Goal: Complete application form: Complete application form

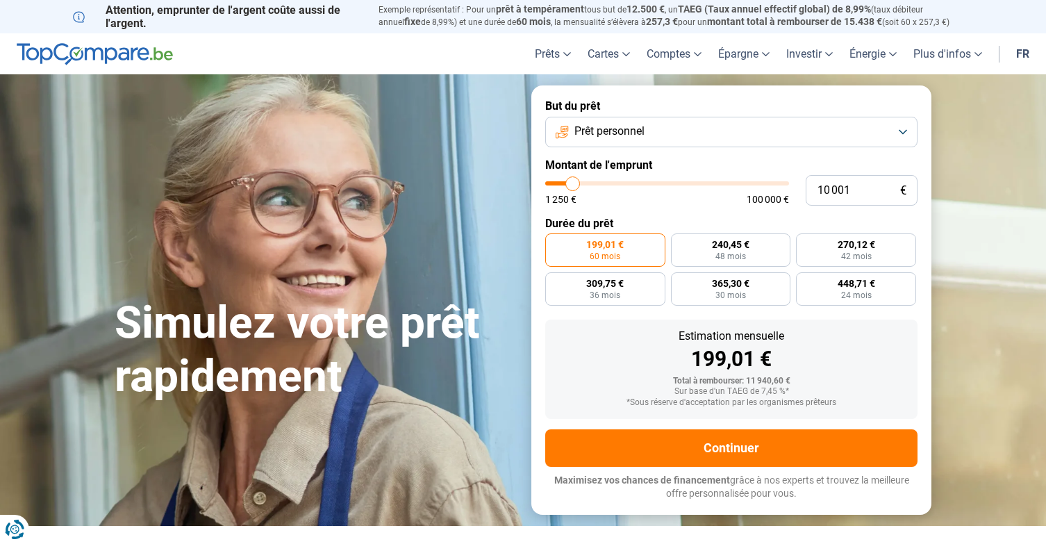
type input "10 500"
type input "10500"
type input "10 750"
type input "10750"
type input "12 250"
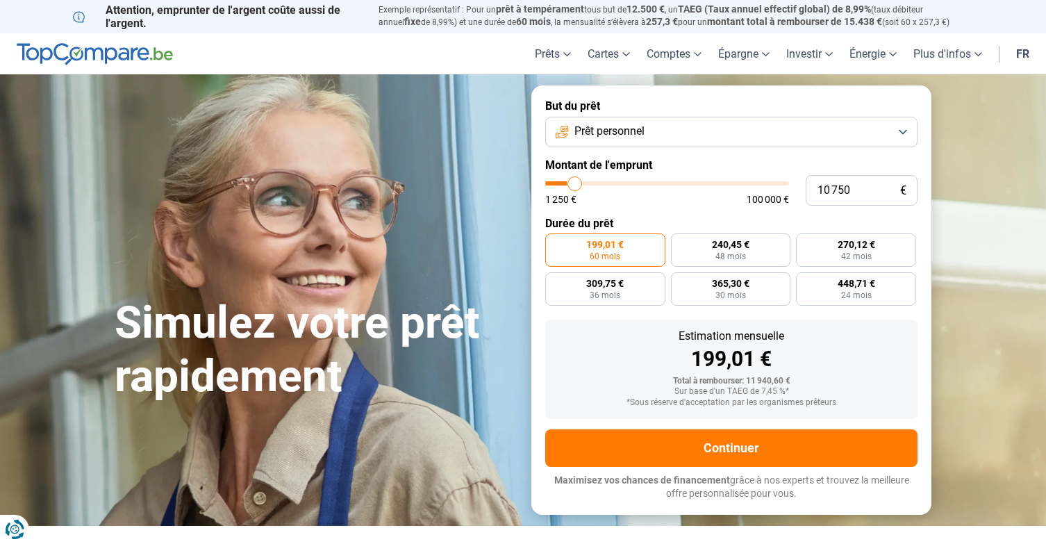
type input "12250"
type input "15 000"
type input "15000"
type input "18 500"
type input "18500"
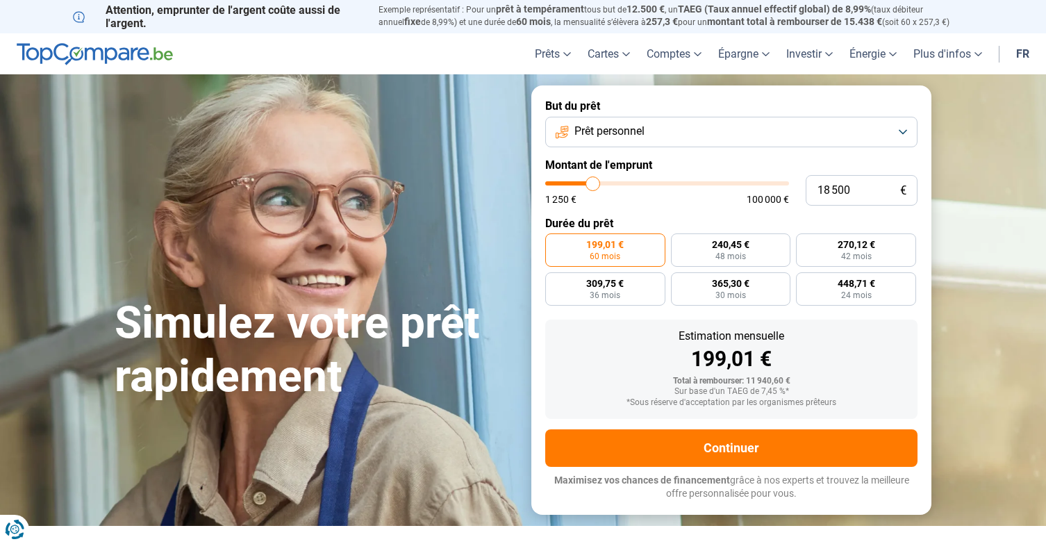
type input "23 750"
type input "23750"
type input "33 000"
type input "33000"
type input "43 750"
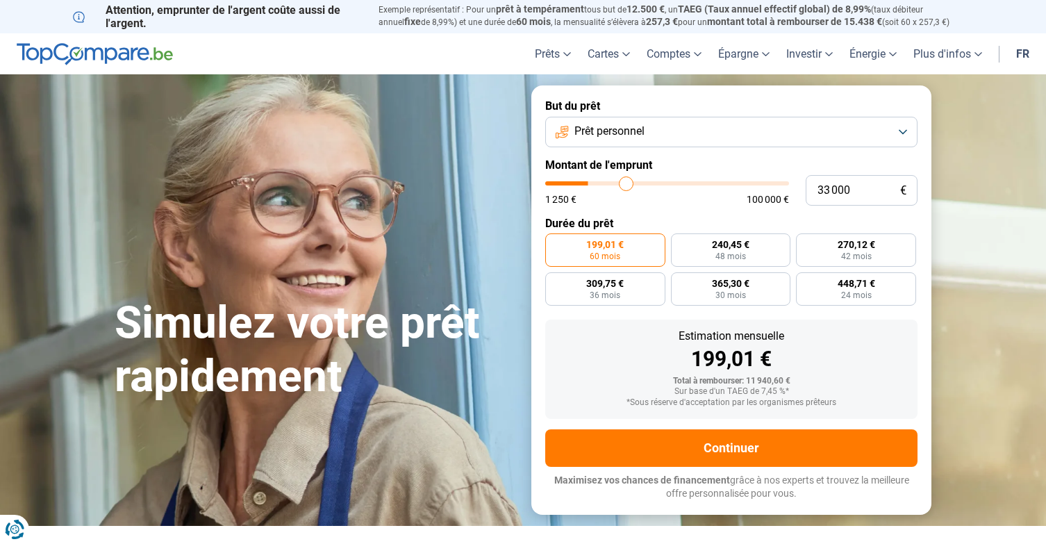
type input "43750"
type input "54 000"
type input "54000"
type input "65 500"
type input "65500"
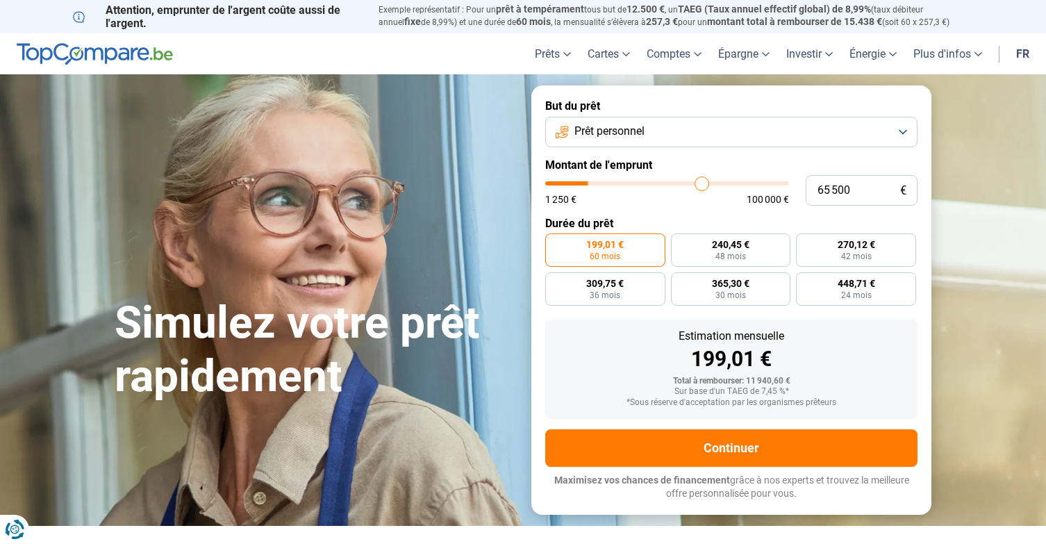
type input "73 250"
type input "73250"
type input "81 000"
type input "81000"
type input "91 000"
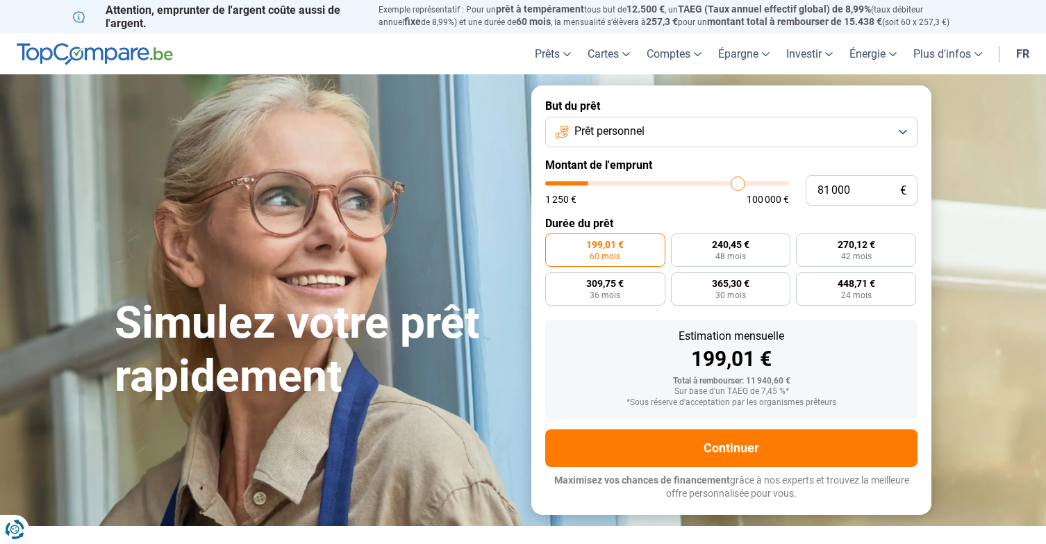
type input "91000"
type input "96 500"
type input "96500"
type input "100 000"
drag, startPoint x: 574, startPoint y: 176, endPoint x: 857, endPoint y: 133, distance: 286.6
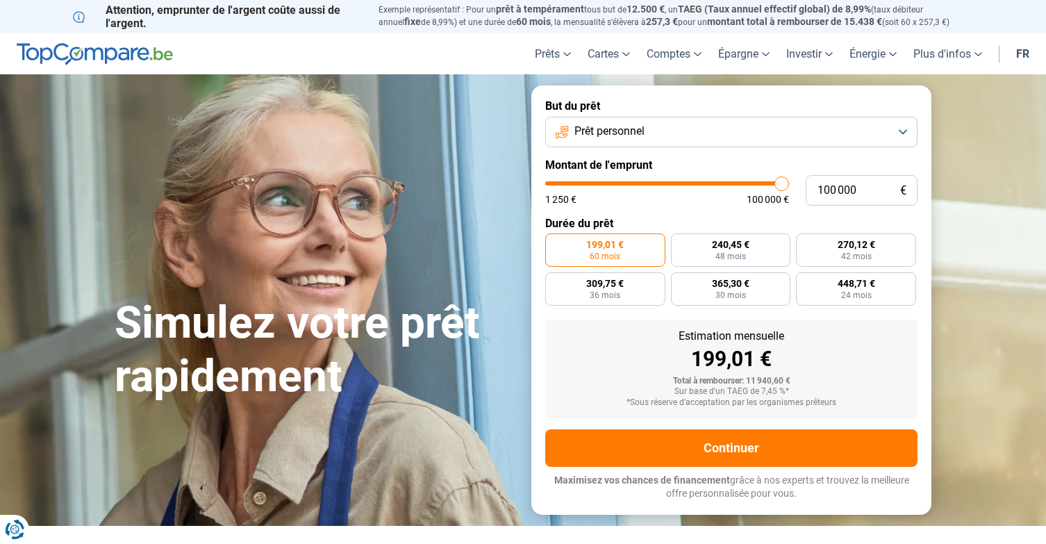
type input "100000"
click at [857, 133] on form "But du prêt Prêt personnel Montant de l'emprunt 100 000 € 1 250 € 100 000 € Dur…" at bounding box center [731, 299] width 400 height 428
radio input "false"
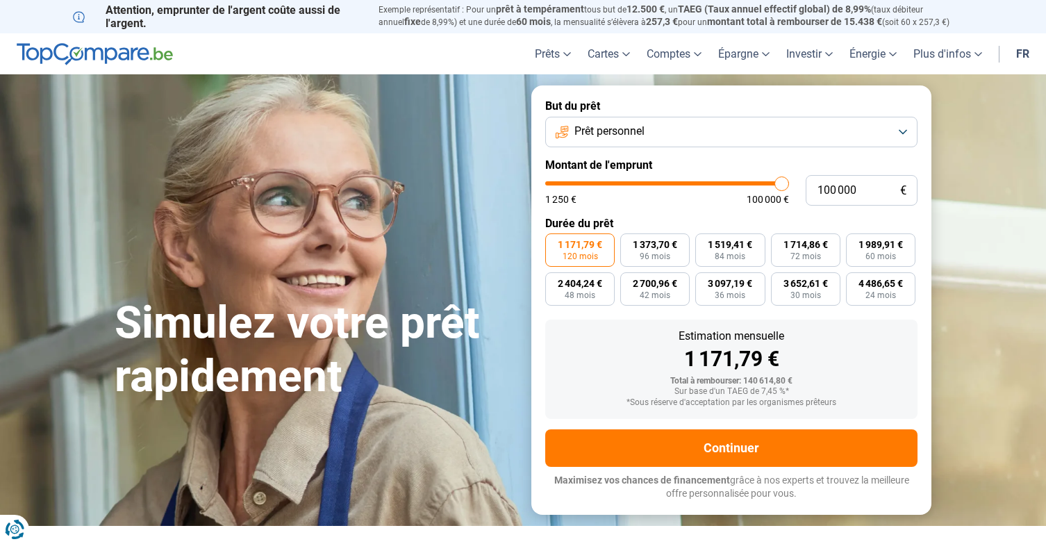
click at [853, 136] on button "Prêt personnel" at bounding box center [731, 132] width 372 height 31
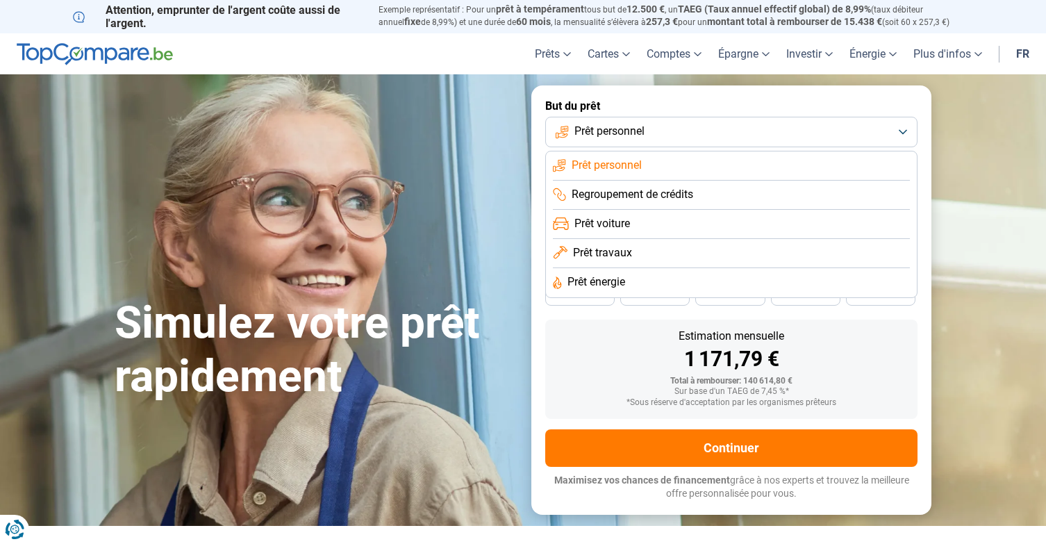
click at [540, 208] on form "But du prêt Prêt personnel Prêt personnel Regroupement de crédits Prêt voiture …" at bounding box center [731, 299] width 400 height 428
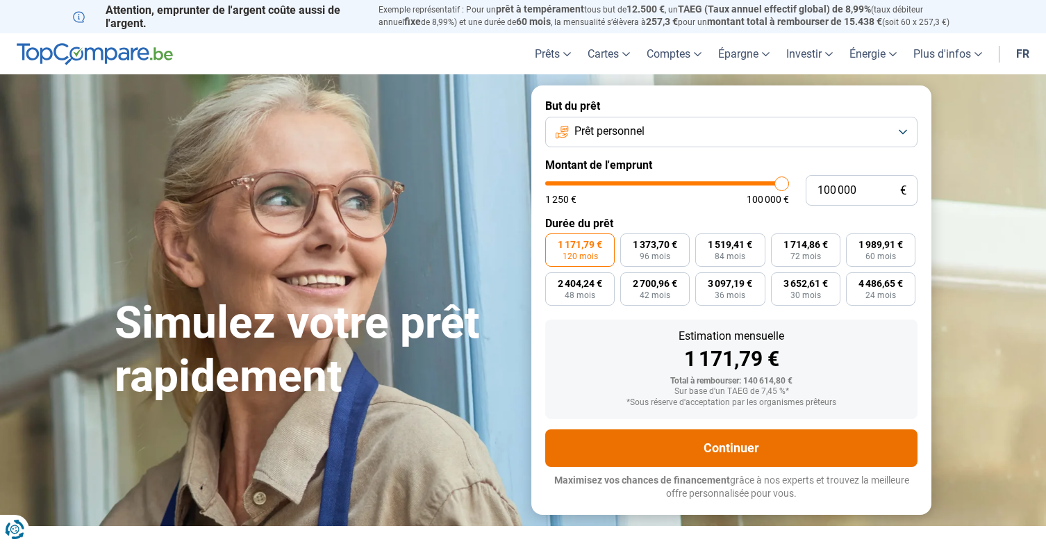
click at [688, 448] on button "Continuer" at bounding box center [731, 447] width 372 height 37
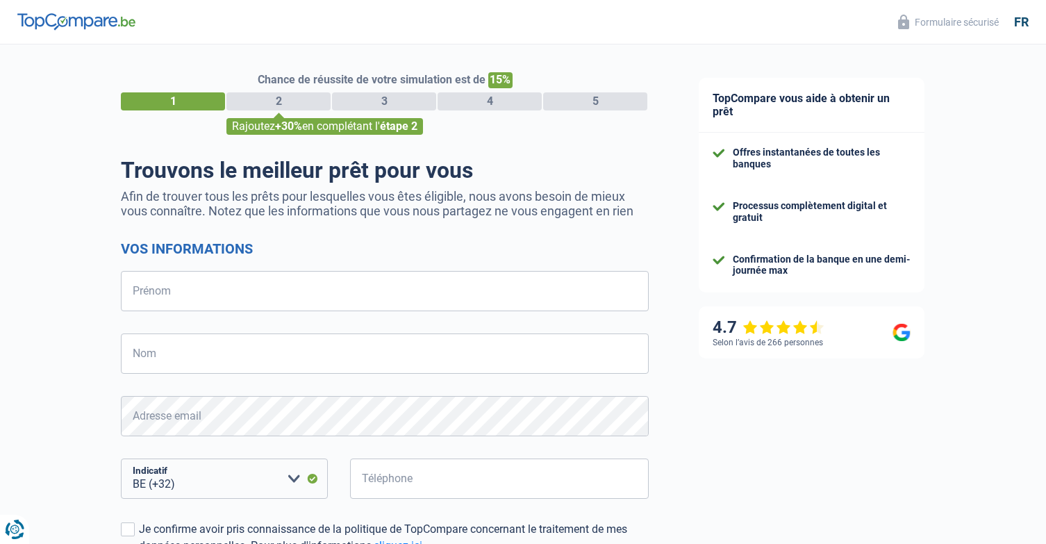
select select "32"
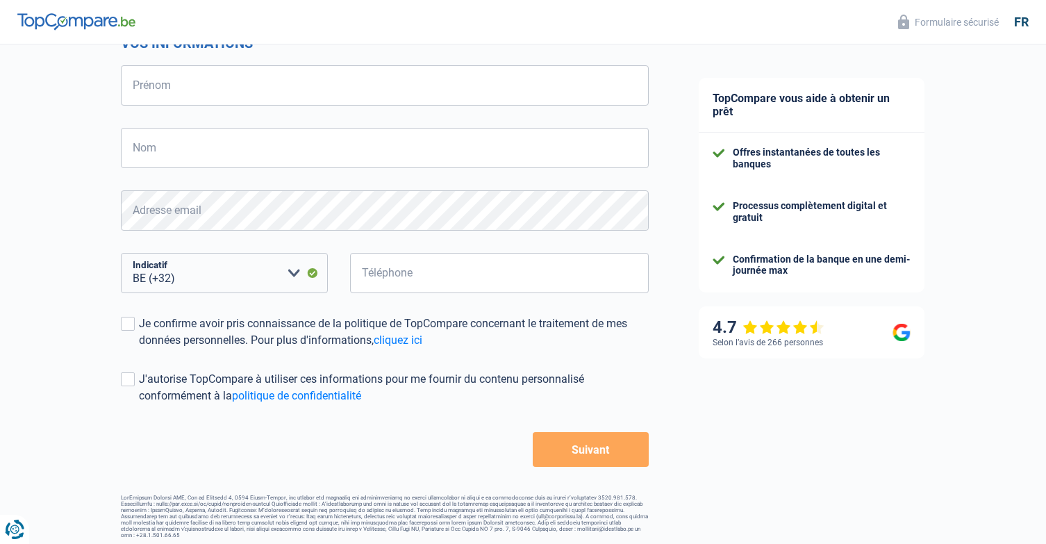
scroll to position [204, 0]
